Goal: Task Accomplishment & Management: Manage account settings

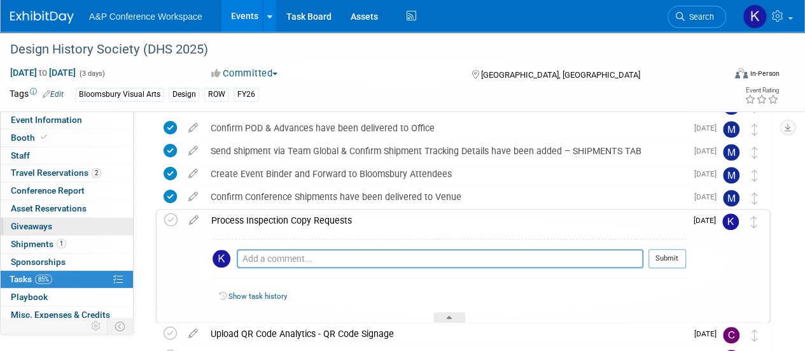
scroll to position [57, 0]
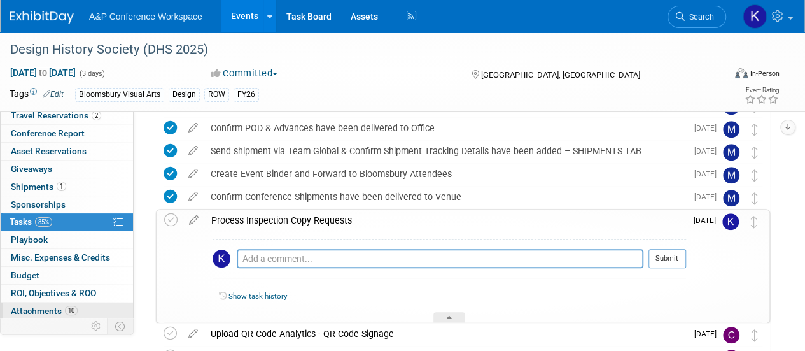
click at [52, 305] on span "Attachments 10" at bounding box center [44, 310] width 67 height 10
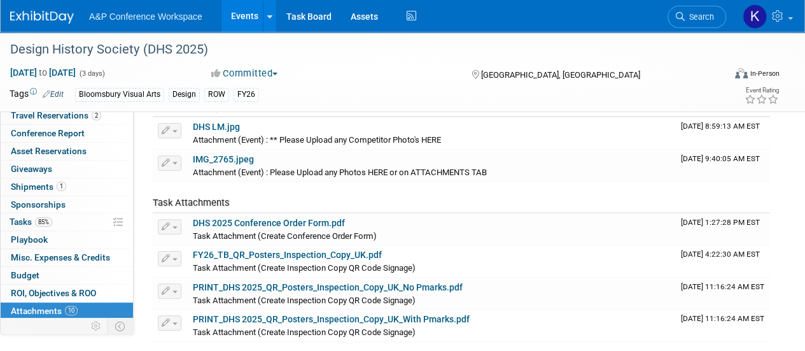
scroll to position [401, 0]
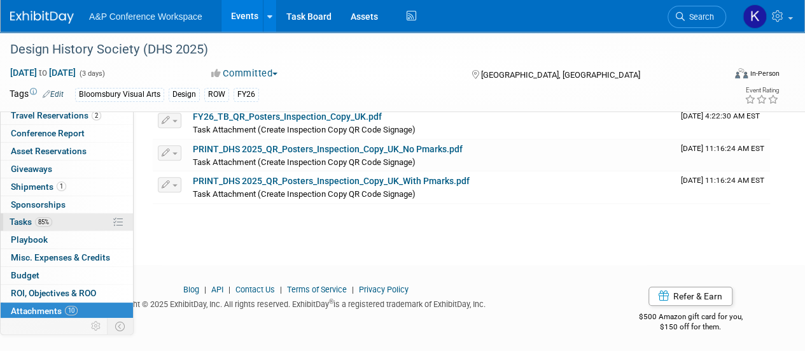
click at [31, 221] on span "Tasks 85%" at bounding box center [31, 221] width 43 height 10
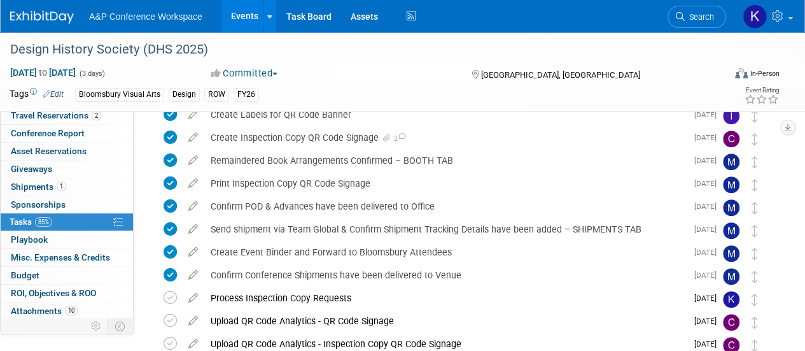
scroll to position [391, 0]
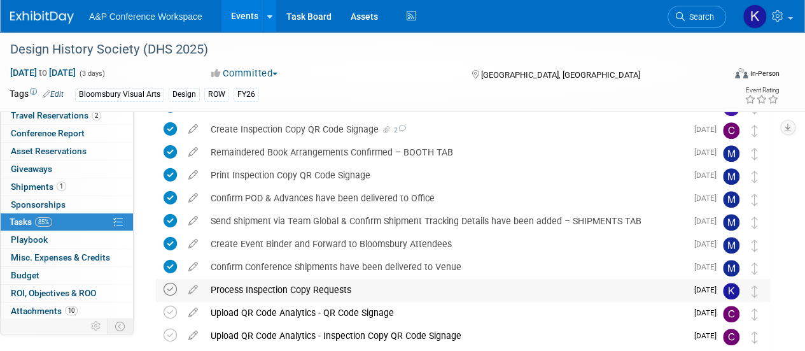
click at [171, 292] on icon at bounding box center [170, 289] width 13 height 13
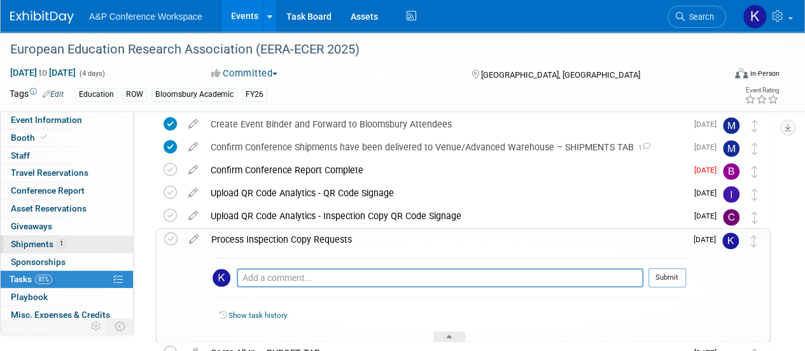
scroll to position [74, 0]
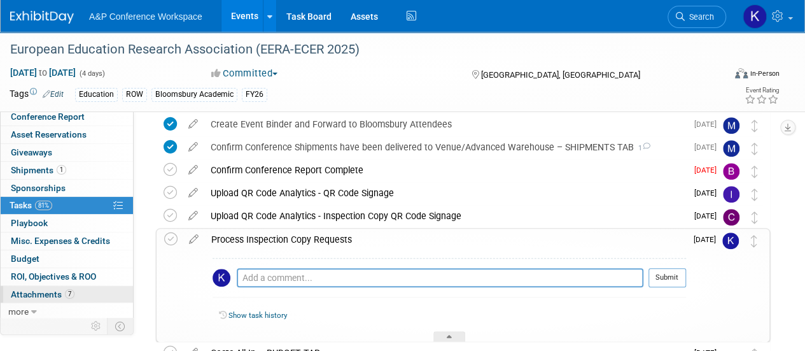
click at [52, 289] on span "Attachments 7" at bounding box center [43, 294] width 64 height 10
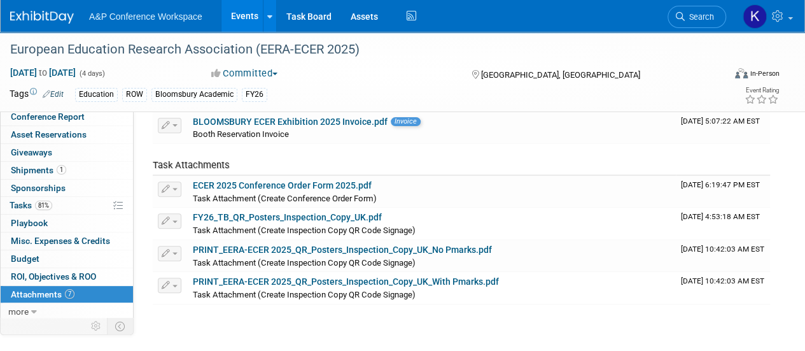
scroll to position [173, 0]
click at [86, 204] on link "81% Tasks 81%" at bounding box center [67, 205] width 132 height 17
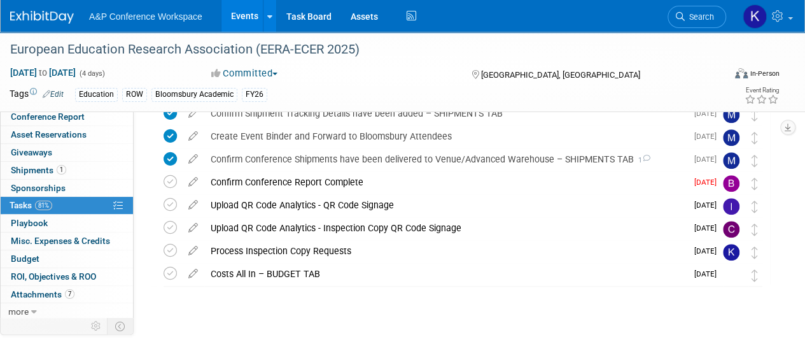
scroll to position [487, 0]
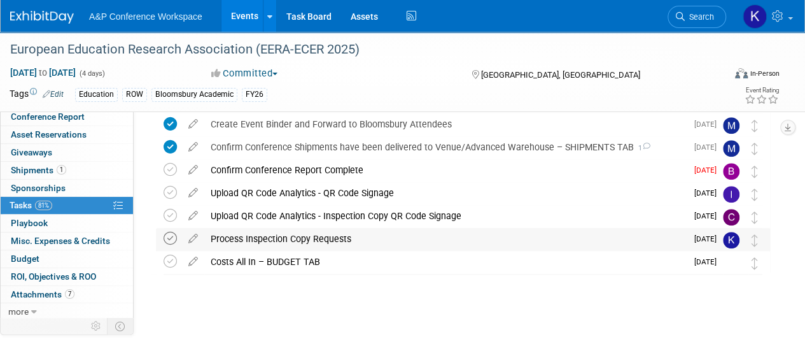
click at [170, 239] on icon at bounding box center [170, 238] width 13 height 13
